Goal: Task Accomplishment & Management: Complete application form

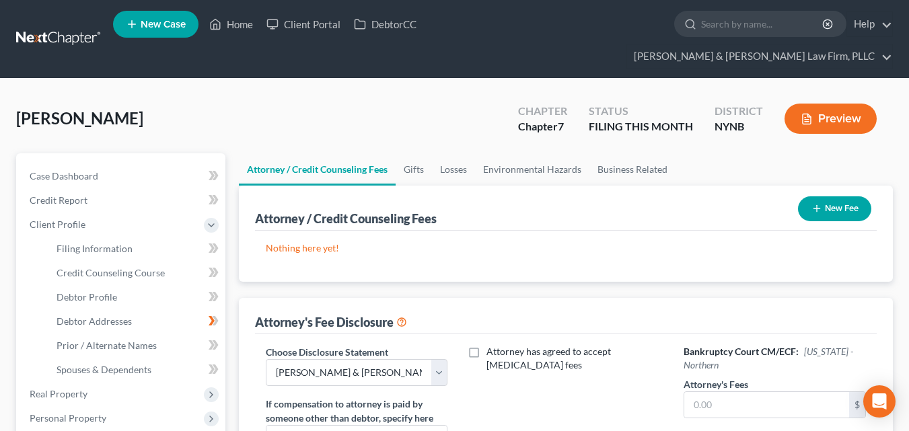
select select "0"
click at [69, 243] on span "Filing Information" at bounding box center [95, 248] width 76 height 11
select select "1"
select select "0"
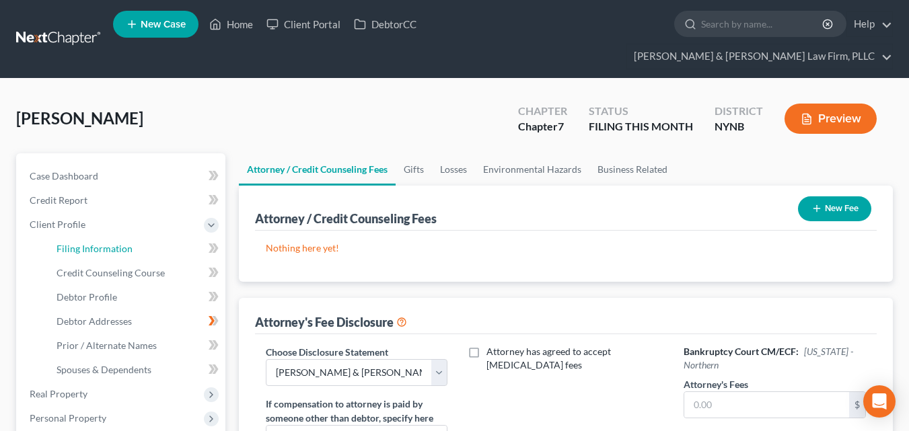
select select "35"
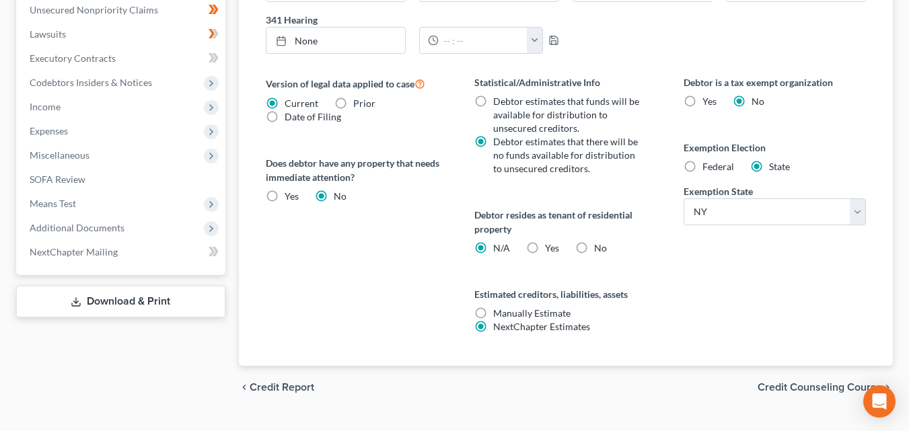
scroll to position [510, 0]
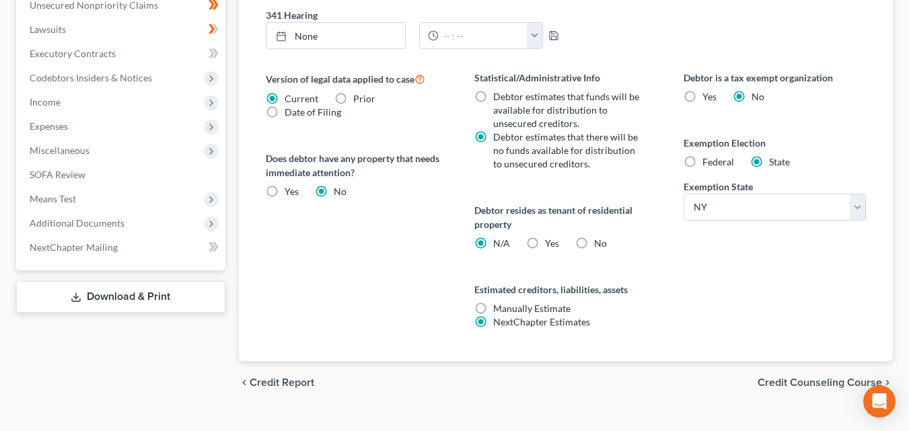
click at [808, 377] on span "Credit Counseling Course" at bounding box center [819, 382] width 124 height 11
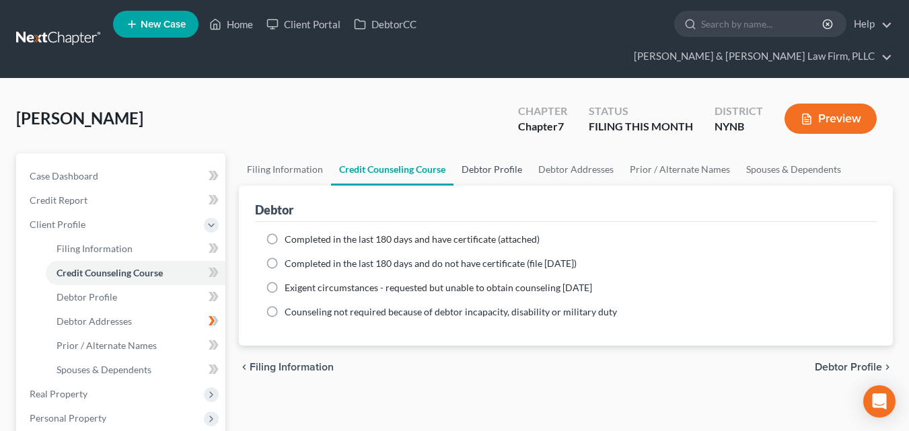
click at [517, 153] on link "Debtor Profile" at bounding box center [491, 169] width 77 height 32
select select "0"
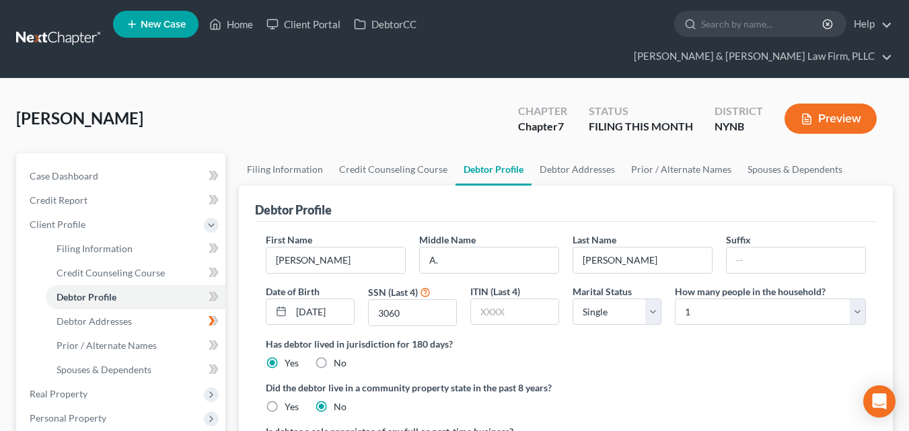
click at [479, 160] on link "Debtor Profile" at bounding box center [493, 169] width 76 height 32
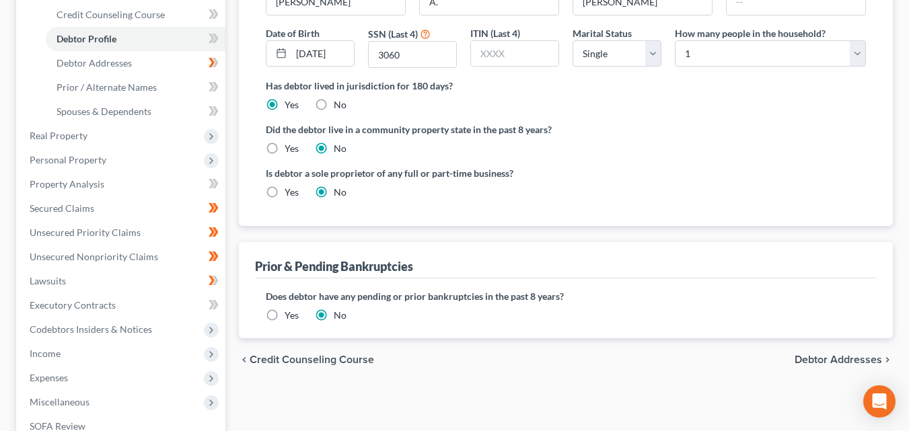
scroll to position [250, 0]
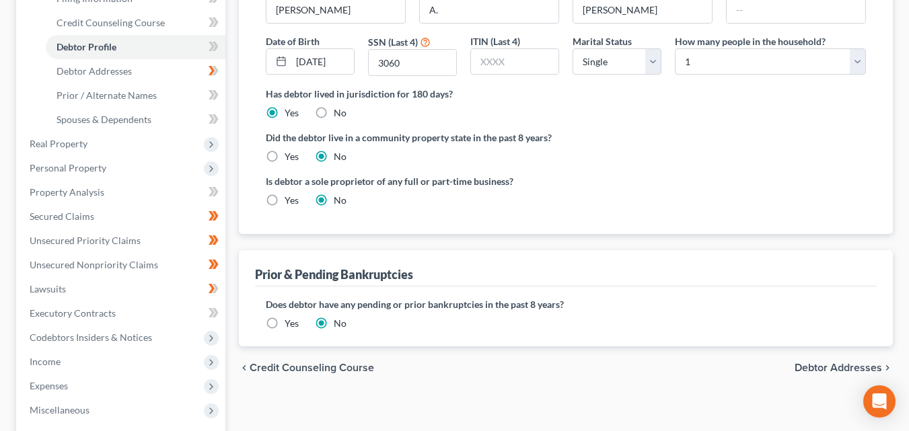
click at [824, 363] on span "Debtor Addresses" at bounding box center [837, 368] width 87 height 11
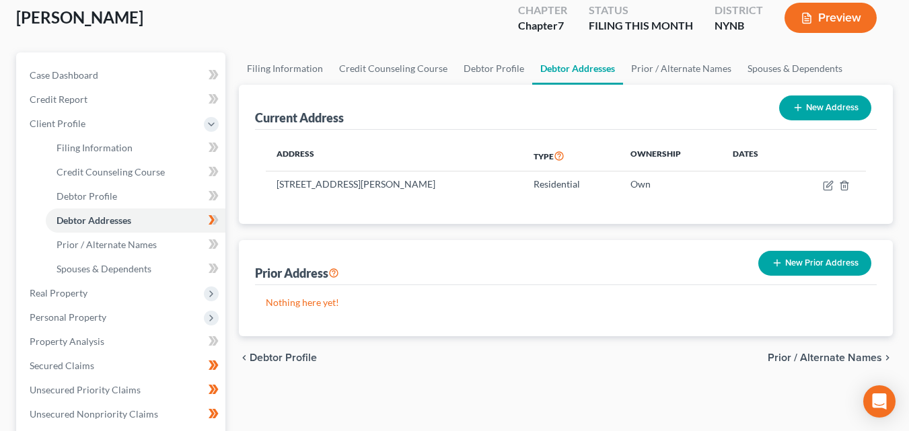
scroll to position [100, 0]
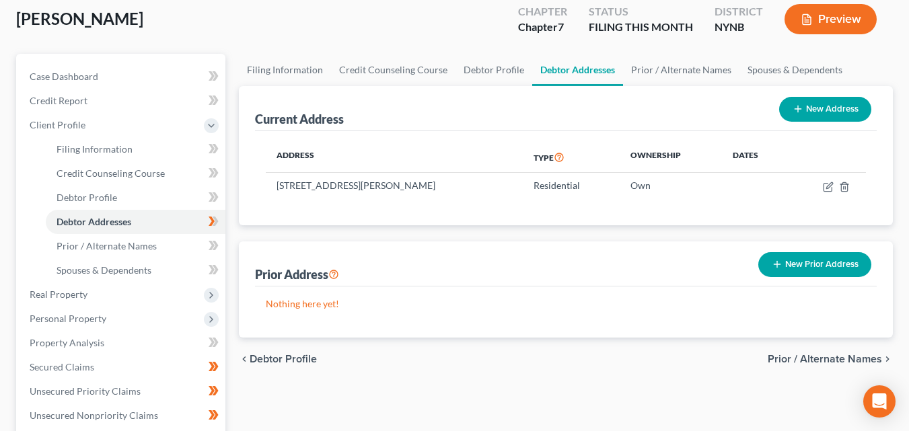
click at [40, 113] on span "Client Profile" at bounding box center [122, 125] width 207 height 24
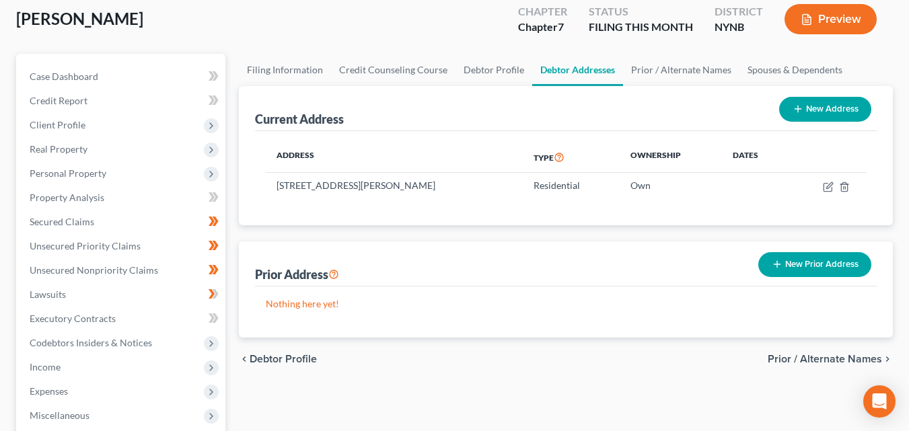
click at [40, 119] on span "Client Profile" at bounding box center [58, 124] width 56 height 11
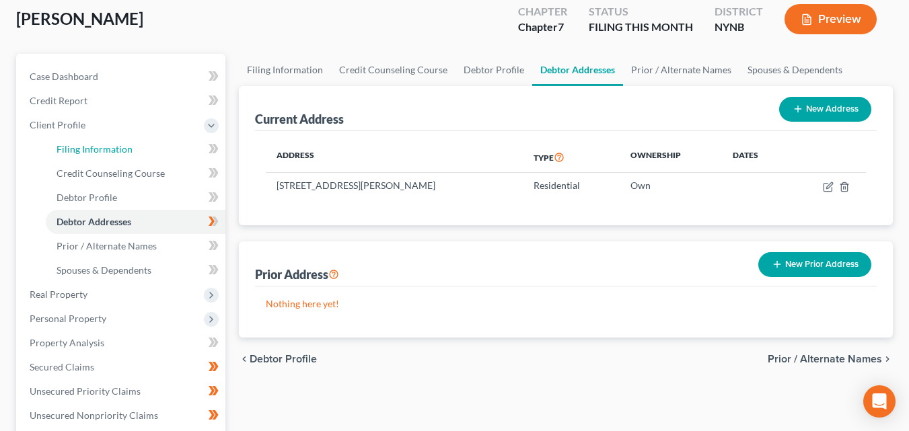
click at [74, 137] on link "Filing Information" at bounding box center [136, 149] width 180 height 24
select select "1"
select select "0"
select select "54"
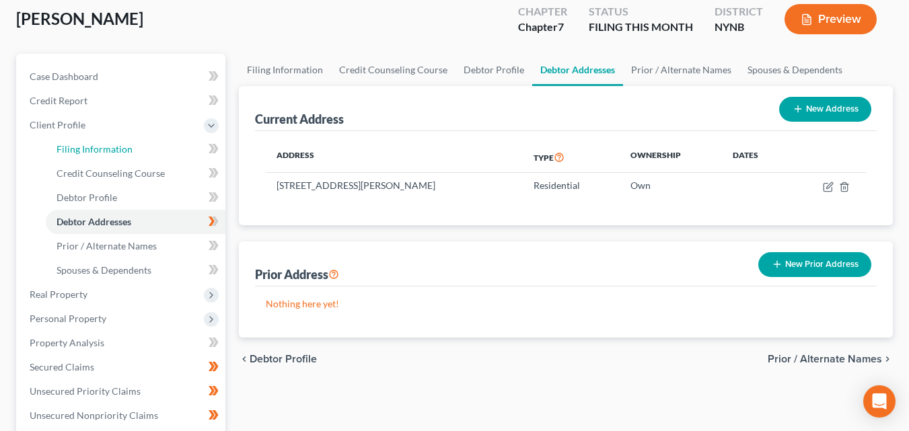
select select "0"
select select "35"
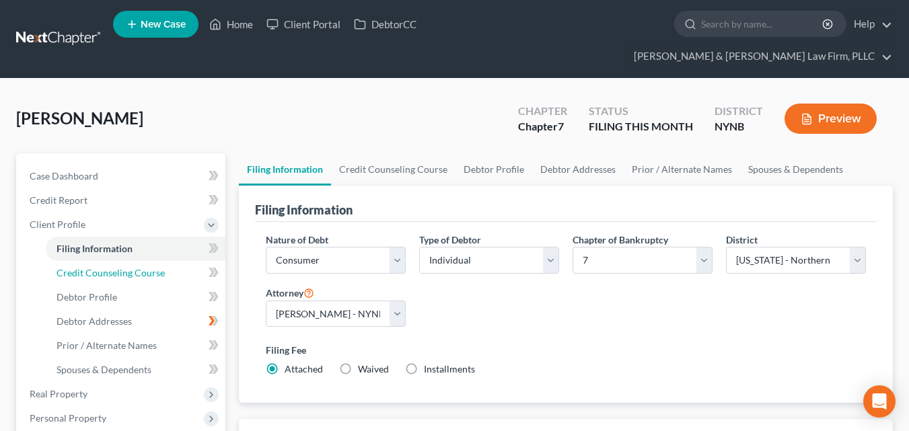
click at [90, 261] on link "Credit Counseling Course" at bounding box center [136, 273] width 180 height 24
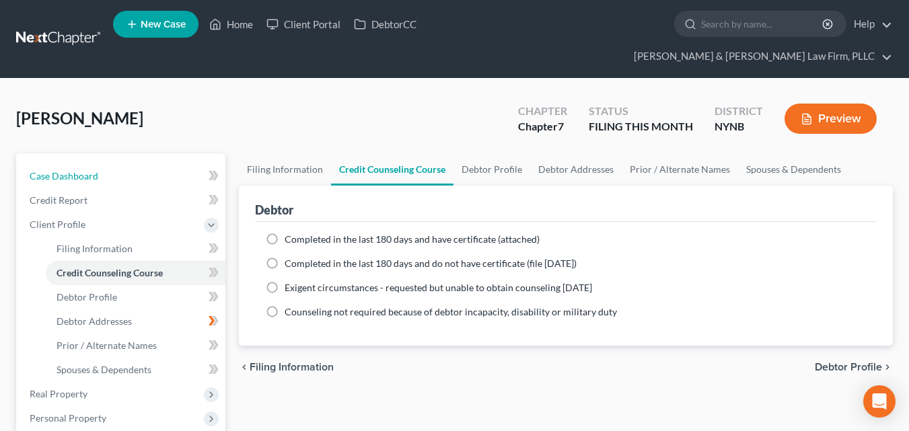
click at [59, 170] on span "Case Dashboard" at bounding box center [64, 175] width 69 height 11
select select "4"
select select "6"
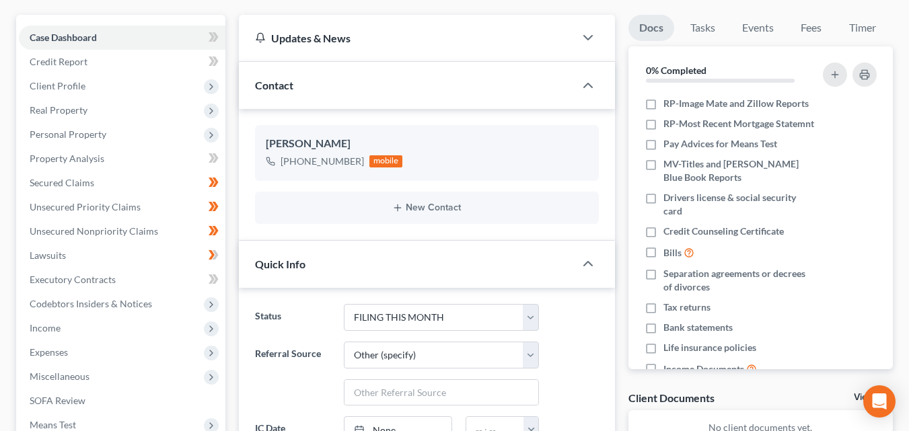
scroll to position [137, 0]
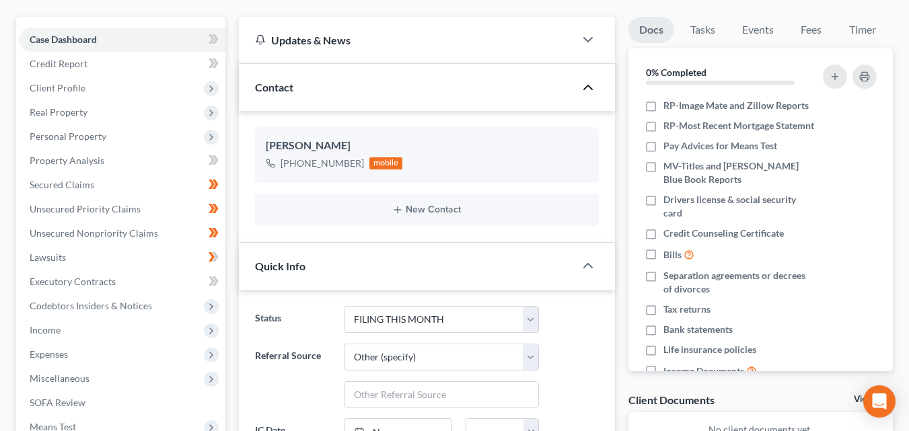
click at [585, 79] on icon "button" at bounding box center [588, 87] width 16 height 16
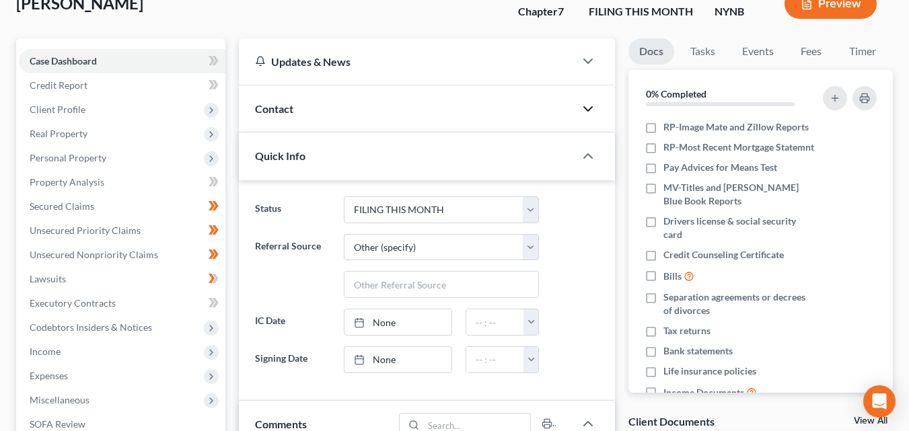
scroll to position [110, 0]
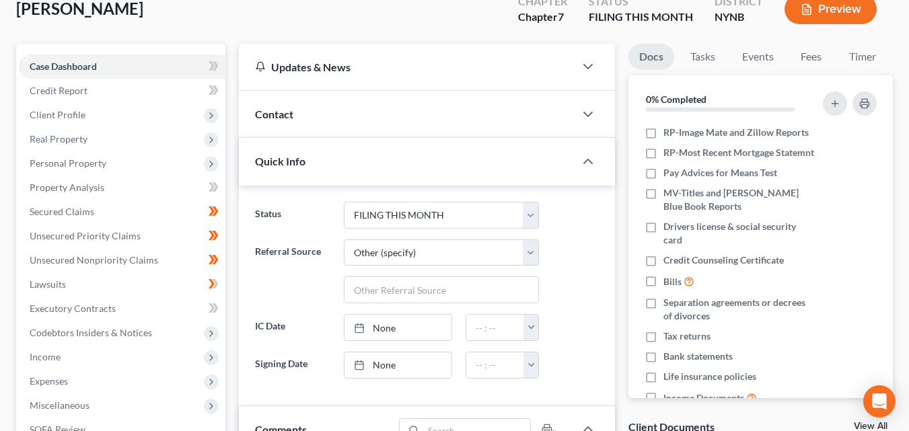
click at [266, 99] on div "Contact" at bounding box center [407, 114] width 336 height 46
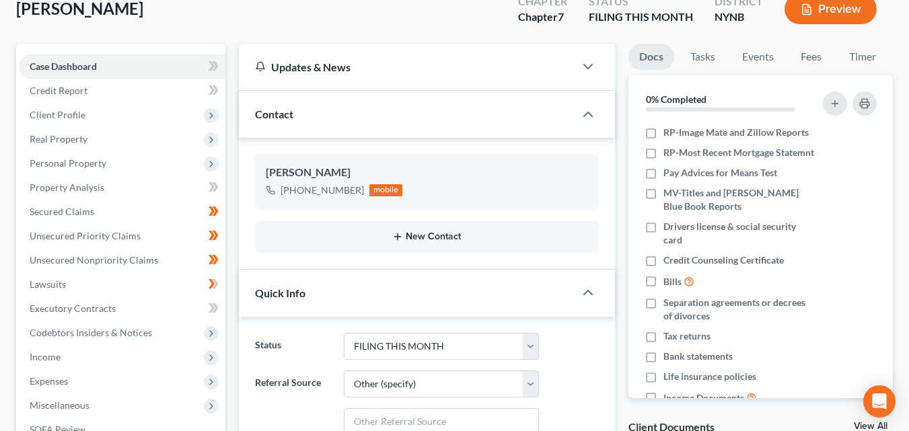
click at [415, 231] on button "New Contact" at bounding box center [427, 236] width 322 height 11
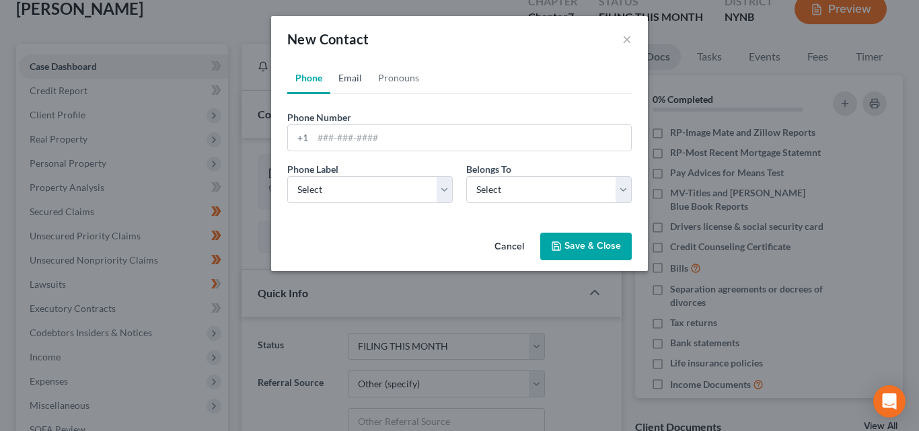
click at [349, 87] on link "Email" at bounding box center [350, 78] width 40 height 32
click at [315, 145] on input "email" at bounding box center [472, 138] width 318 height 26
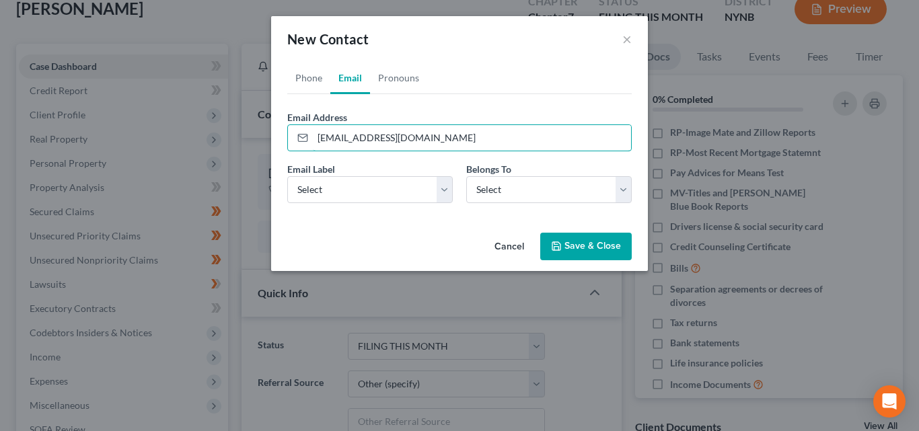
type input "[EMAIL_ADDRESS][DOMAIN_NAME]"
click at [618, 196] on select "Select Client Other" at bounding box center [548, 189] width 165 height 27
select select "0"
click at [466, 176] on select "Select Client Other" at bounding box center [548, 189] width 165 height 27
click at [445, 194] on select "Select Home Work Other" at bounding box center [369, 189] width 165 height 27
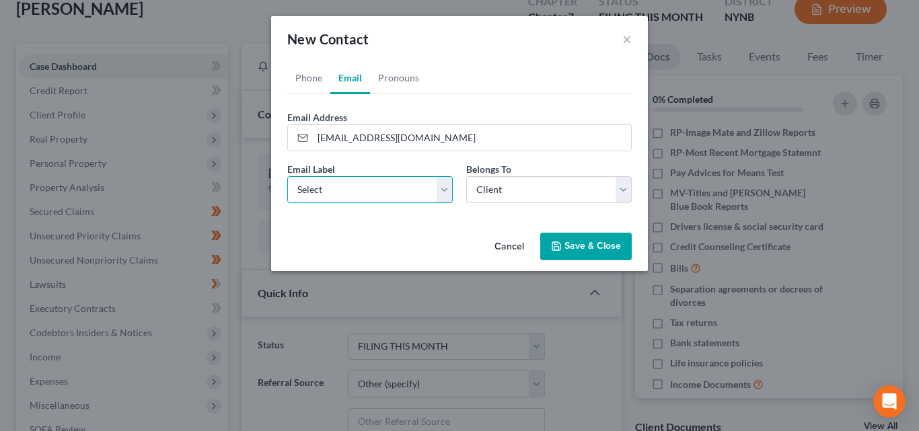
select select "0"
click at [287, 176] on select "Select Home Work Other" at bounding box center [369, 189] width 165 height 27
click at [297, 82] on link "Phone" at bounding box center [308, 78] width 43 height 32
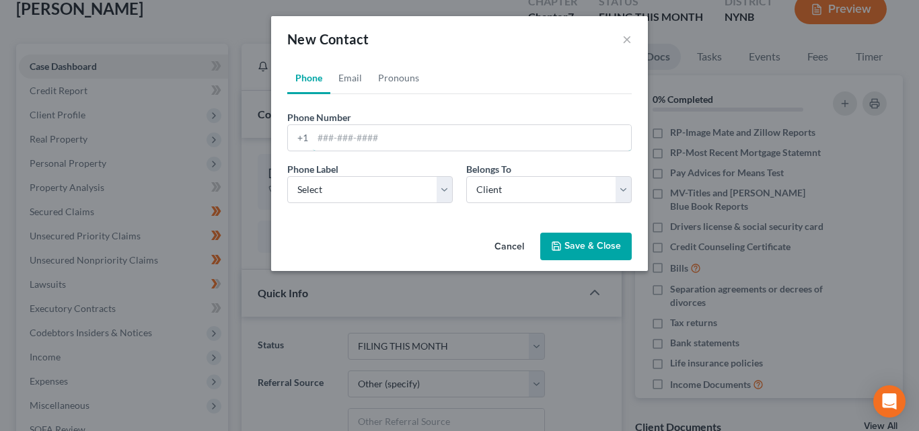
click at [320, 139] on input "tel" at bounding box center [472, 138] width 318 height 26
type input "[PHONE_NUMBER]"
click at [583, 249] on button "Save & Close" at bounding box center [585, 247] width 91 height 28
click at [438, 192] on select "Select Mobile Home Work Other" at bounding box center [369, 189] width 165 height 27
select select "0"
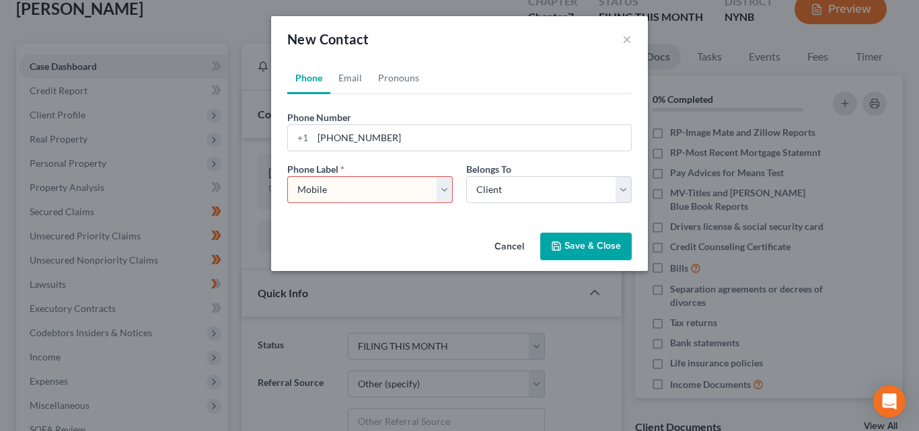
click at [287, 176] on select "Select Mobile Home Work Other" at bounding box center [369, 189] width 165 height 27
click at [574, 247] on button "Save & Close" at bounding box center [585, 247] width 91 height 28
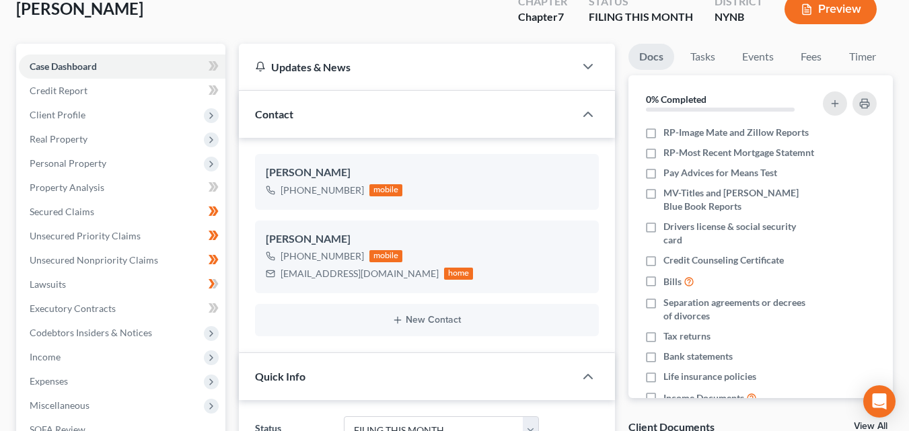
click at [22, 127] on li "Real Property Properties Owned Properties Owned or Leased" at bounding box center [122, 139] width 207 height 24
click at [62, 127] on span "Real Property" at bounding box center [122, 139] width 207 height 24
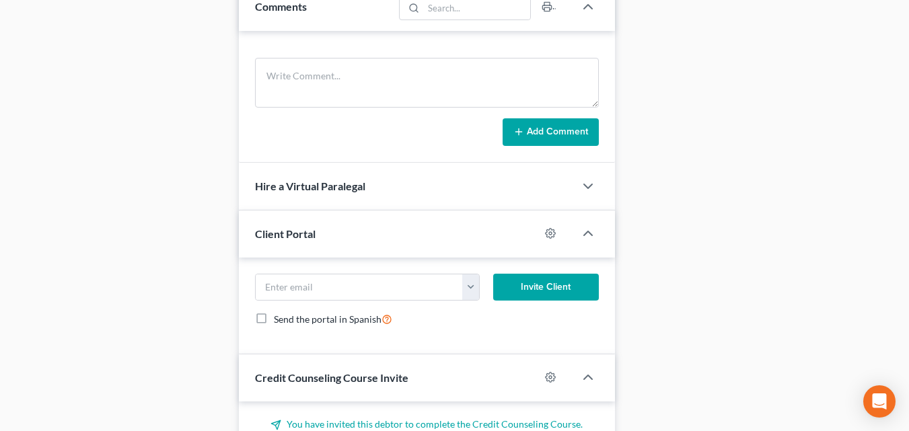
scroll to position [751, 0]
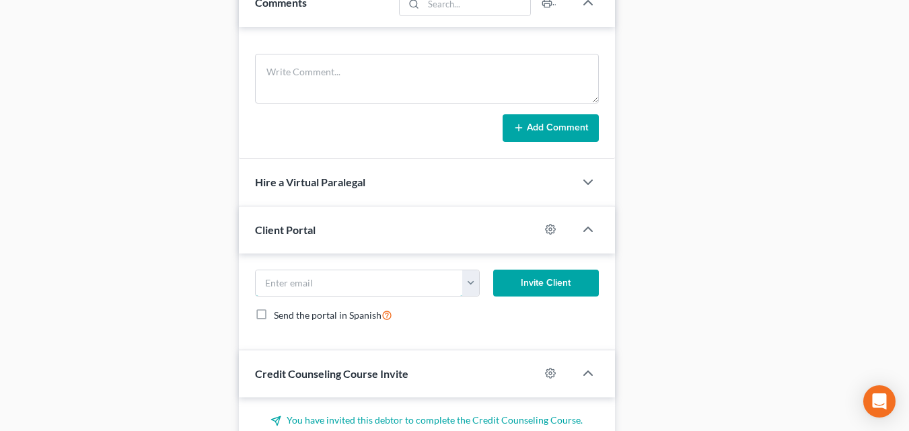
click at [272, 270] on input "email" at bounding box center [360, 283] width 208 height 26
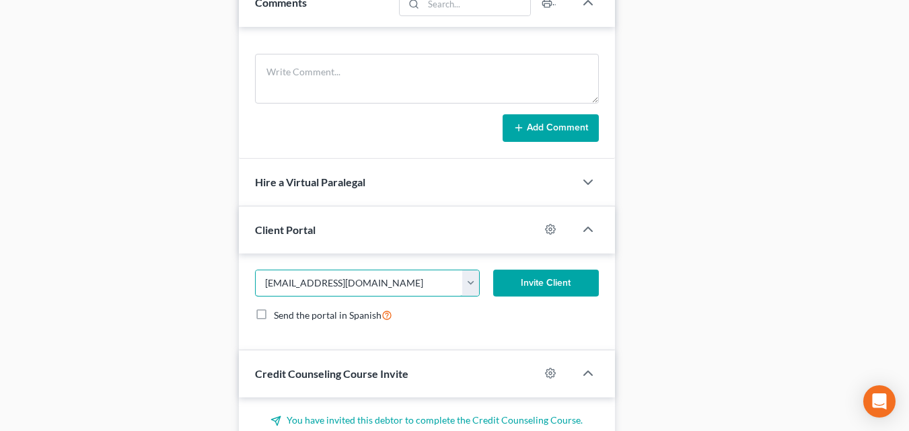
type input "[EMAIL_ADDRESS][DOMAIN_NAME]"
click at [523, 270] on button "Invite Client" at bounding box center [546, 283] width 106 height 27
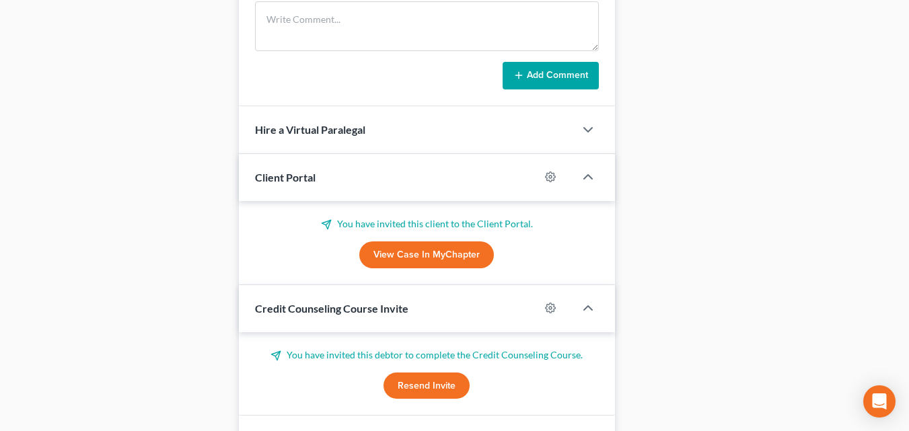
scroll to position [805, 0]
click at [431, 372] on button "Resend Invite" at bounding box center [426, 385] width 86 height 27
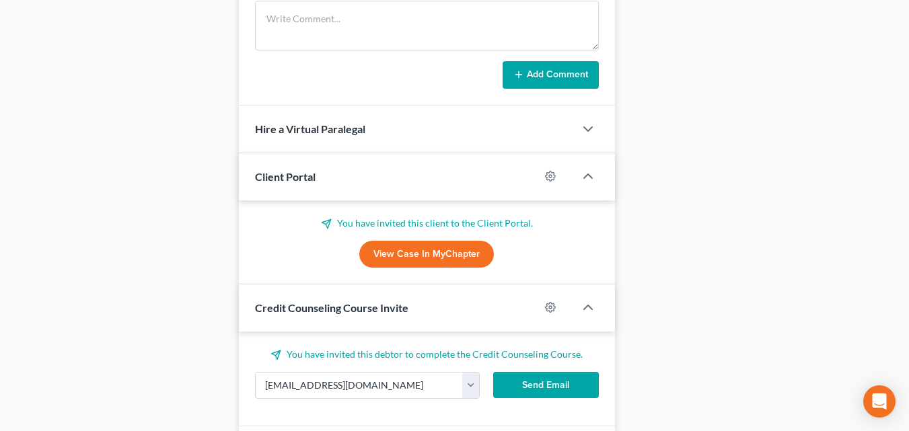
click at [531, 372] on button "Send Email" at bounding box center [546, 385] width 106 height 27
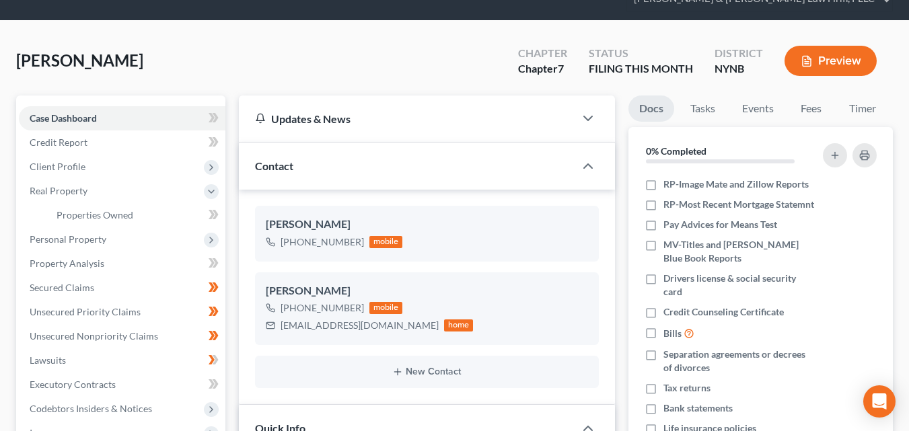
scroll to position [55, 0]
